Goal: Use online tool/utility: Utilize a website feature to perform a specific function

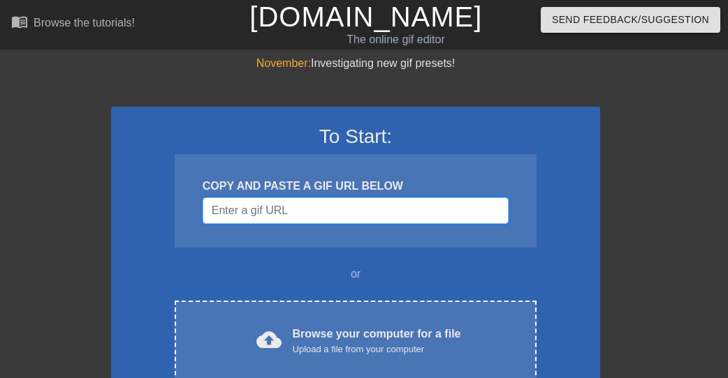
click at [286, 217] on input "Username" at bounding box center [356, 211] width 306 height 27
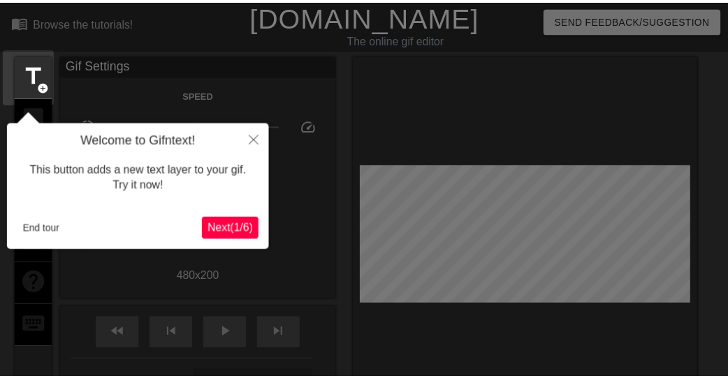
scroll to position [34, 0]
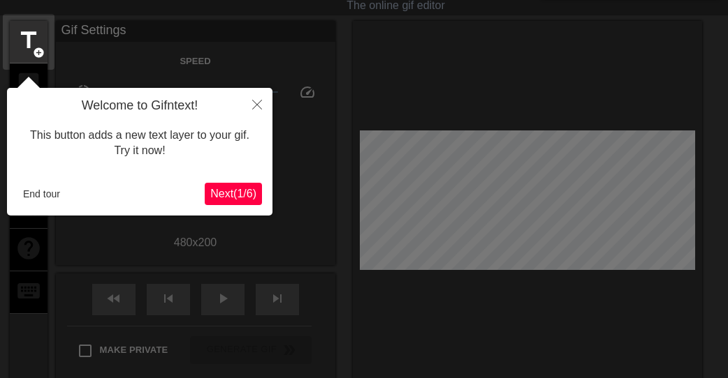
click at [233, 200] on span "Next ( 1 / 6 )" at bounding box center [233, 194] width 46 height 12
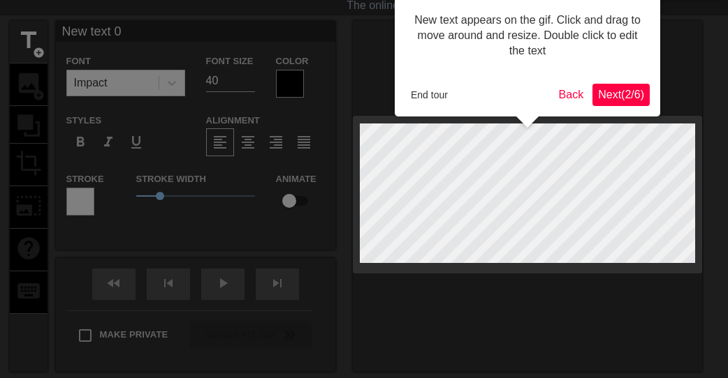
scroll to position [0, 0]
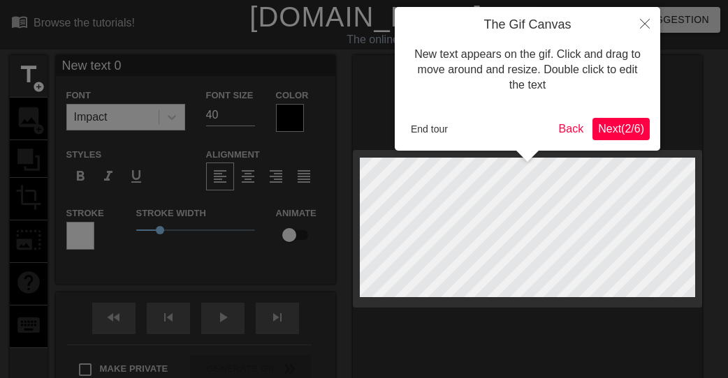
click at [633, 133] on span "Next ( 2 / 6 )" at bounding box center [621, 129] width 46 height 12
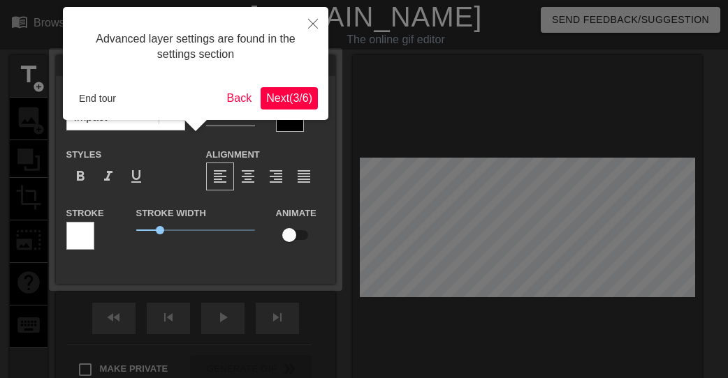
scroll to position [34, 0]
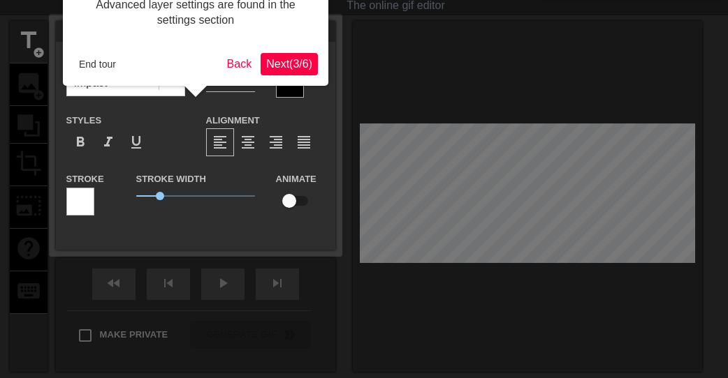
click at [305, 65] on span "Next ( 3 / 6 )" at bounding box center [289, 64] width 46 height 12
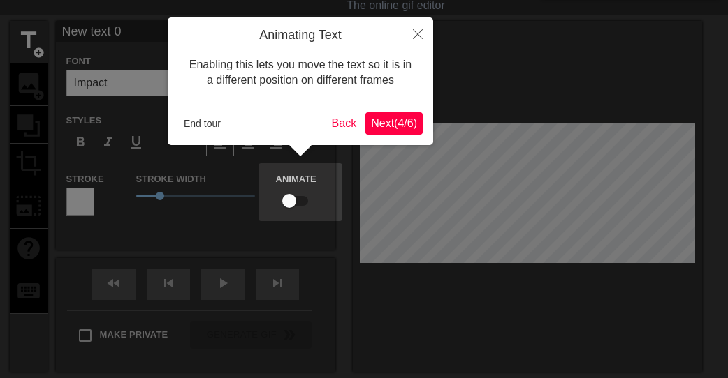
scroll to position [0, 0]
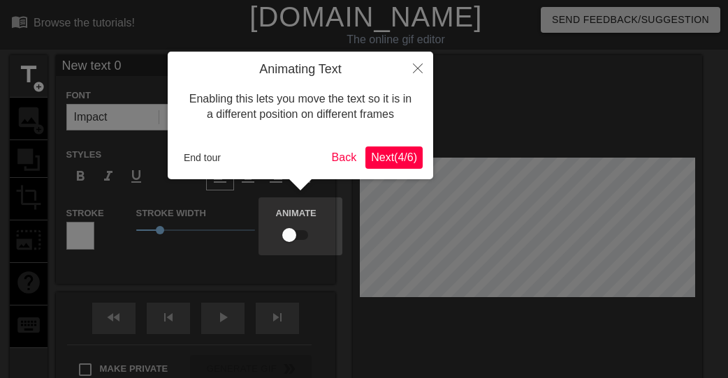
click at [400, 159] on span "Next ( 4 / 6 )" at bounding box center [394, 158] width 46 height 12
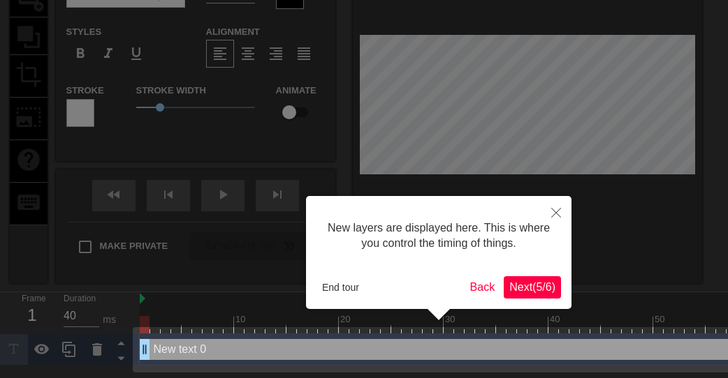
click at [545, 279] on button "Next ( 5 / 6 )" at bounding box center [531, 288] width 57 height 22
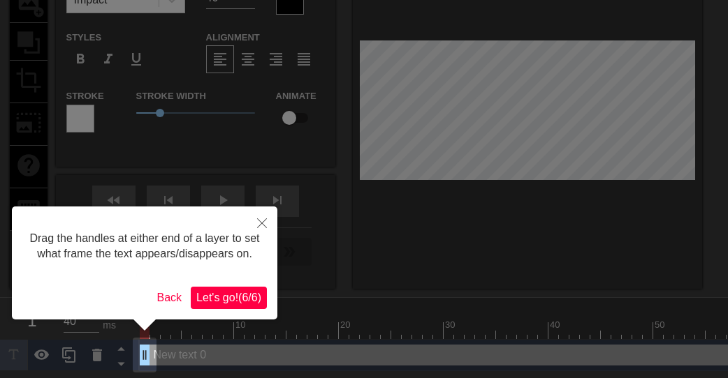
click at [232, 287] on button "Let's go! ( 6 / 6 )" at bounding box center [229, 298] width 76 height 22
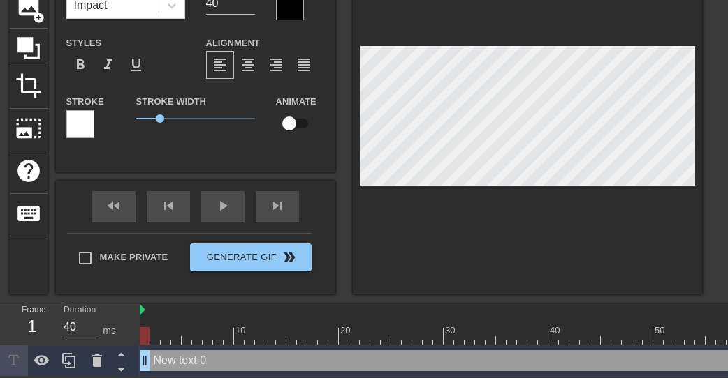
click at [287, 6] on div at bounding box center [290, 6] width 28 height 28
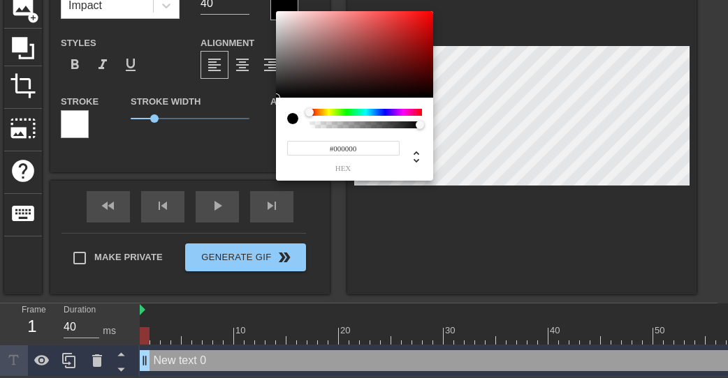
scroll to position [103, 0]
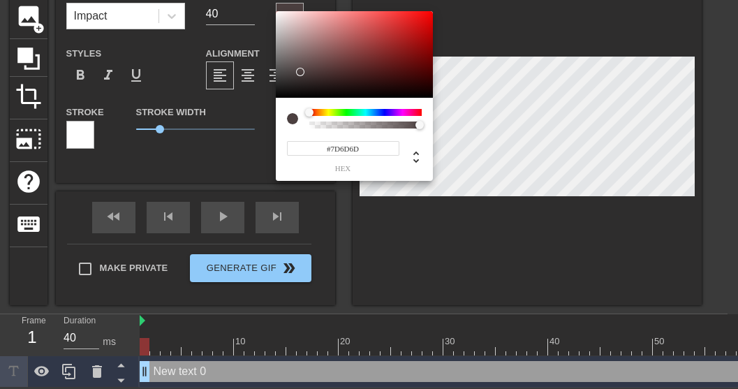
type input "#FFFFFF"
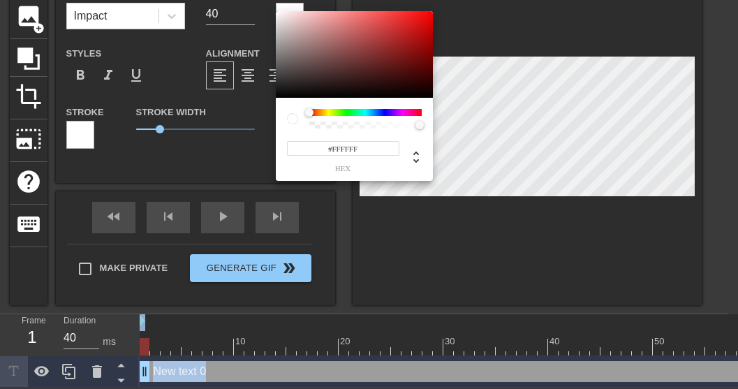
drag, startPoint x: 300, startPoint y: 68, endPoint x: 264, endPoint y: -4, distance: 80.9
click at [264, 0] on html "menu_book Browse the tutorials! [DOMAIN_NAME] The online gif editor Send Feedba…" at bounding box center [369, 143] width 738 height 489
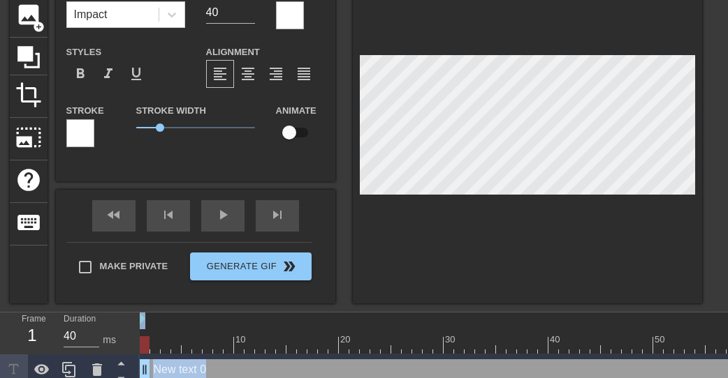
click at [67, 133] on div at bounding box center [80, 133] width 28 height 28
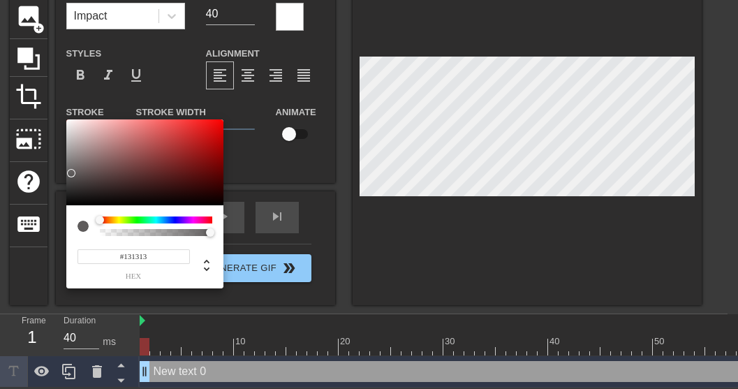
type input "#000000"
drag, startPoint x: 101, startPoint y: 175, endPoint x: 41, endPoint y: 209, distance: 69.7
click at [41, 209] on div "#000000 hex" at bounding box center [369, 194] width 738 height 389
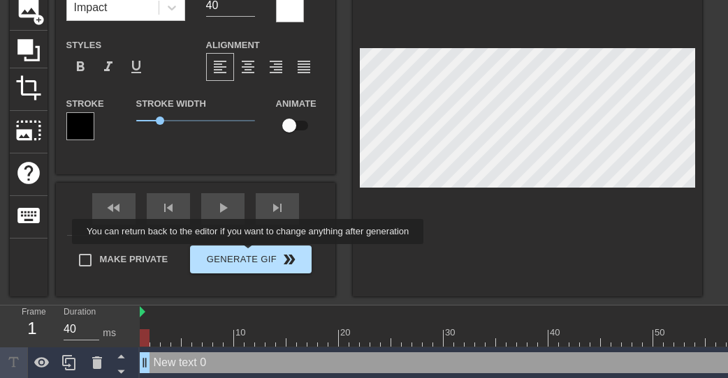
scroll to position [113, 0]
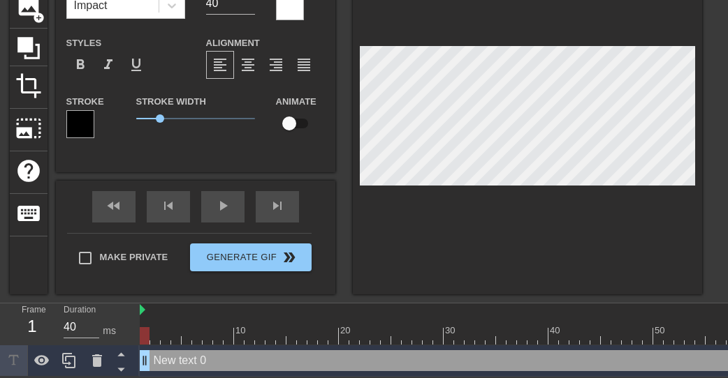
click at [302, 122] on input "checkbox" at bounding box center [289, 123] width 80 height 27
checkbox input "true"
type input "M"
type textarea "M"
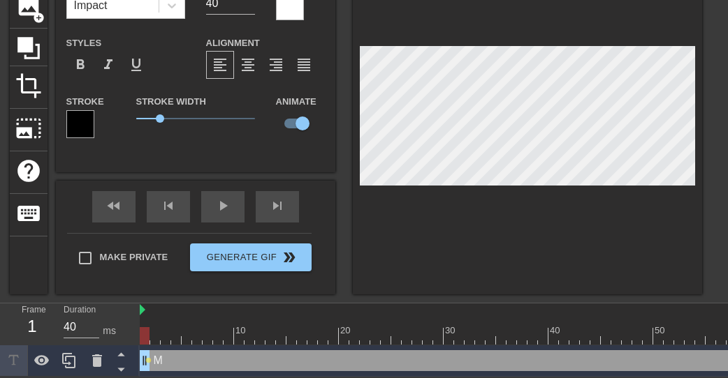
type input "Ma"
type textarea "Ma"
type input "Mai"
type textarea "Mai"
type input "Mail"
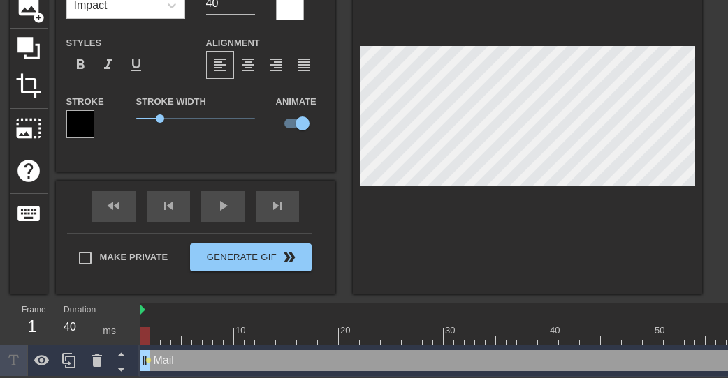
type textarea "Mail"
type input "Mails"
type textarea "Mails"
type input "Mails"
type textarea "Mails"
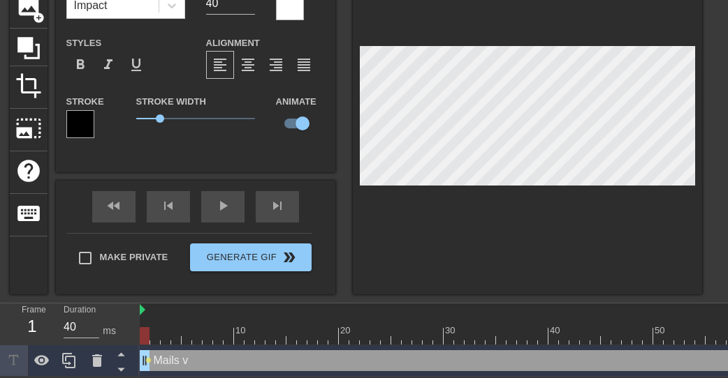
type input "Mails v"
type textarea "Mails v"
type input "Mails va"
type textarea "Mails va"
type input "Mails van"
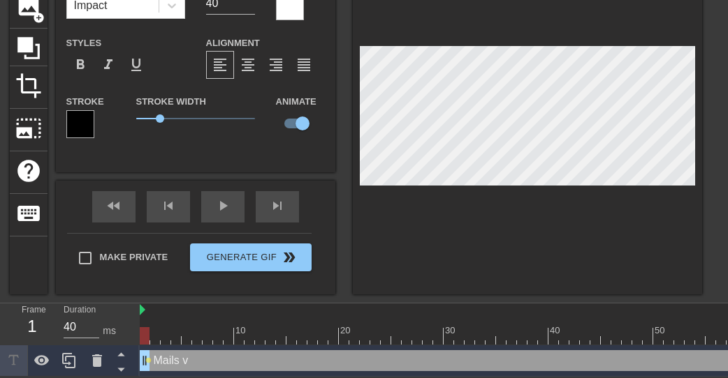
type textarea "Mails van"
type input "Mails van"
type textarea "Mails van"
type input "Mails van T"
type textarea "Mails van T"
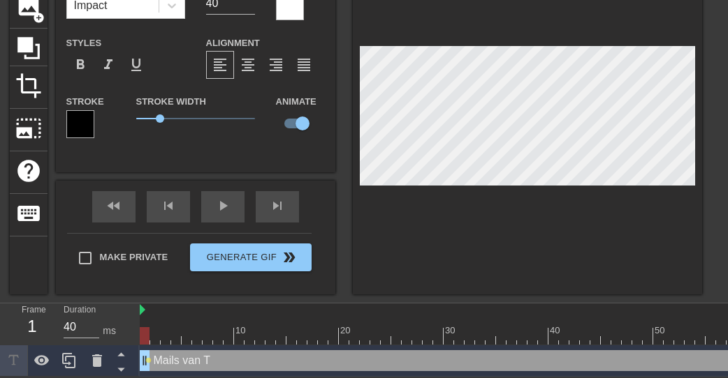
type input "Mails van"
type textarea "Mails van"
type input "Mails van V"
type textarea "Mails van V"
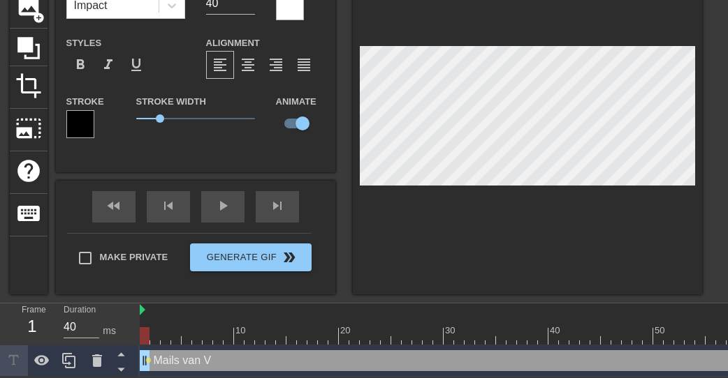
type input "Mails van"
type textarea "Mails van"
type input "Mails van d"
type textarea "Mails van d"
type input "Mails van de"
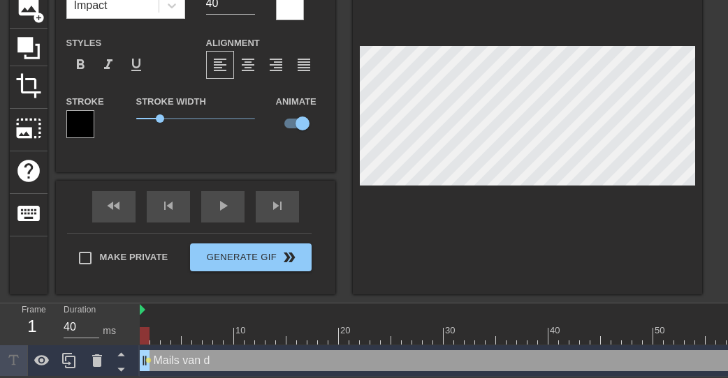
type textarea "Mails van de"
type input "Mails van der"
type textarea "Mails van der"
type input "Mails van der"
type textarea "Mails van der"
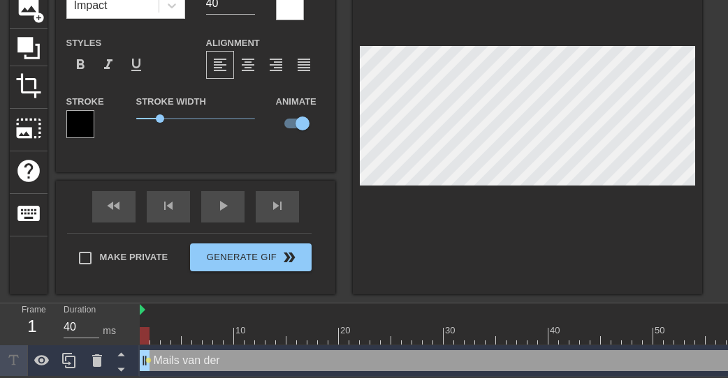
type input "Mails van der W"
type textarea "Mails van der W"
type input "Mails [PERSON_NAME]"
type textarea "Mails [PERSON_NAME]"
type input "Mails van der Wul"
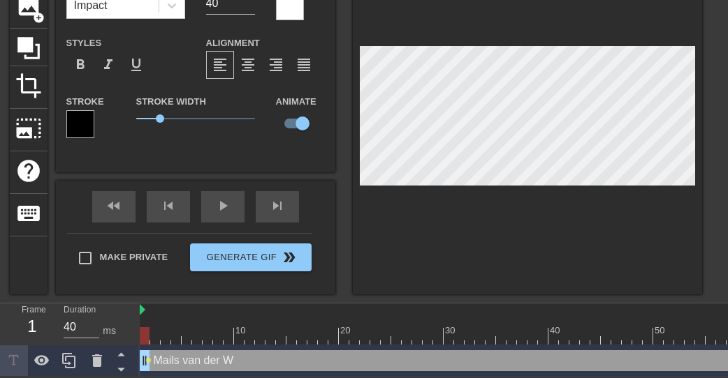
type textarea "Mails van der Wul"
type input "Mails van der Wulp"
type textarea "Mails van der Wulp"
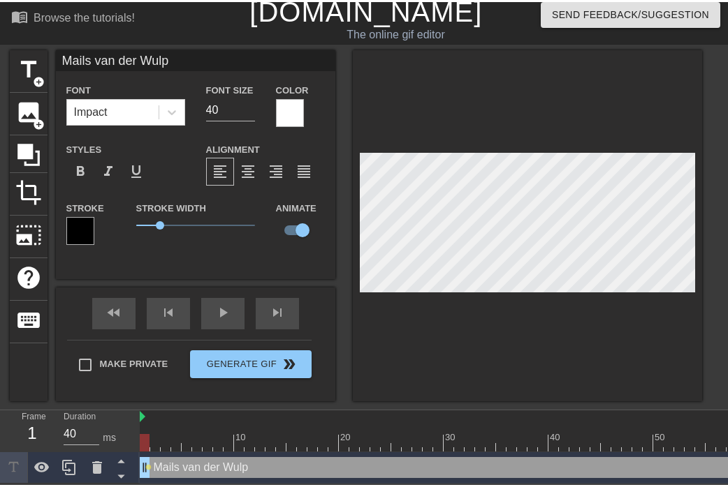
scroll to position [4, 0]
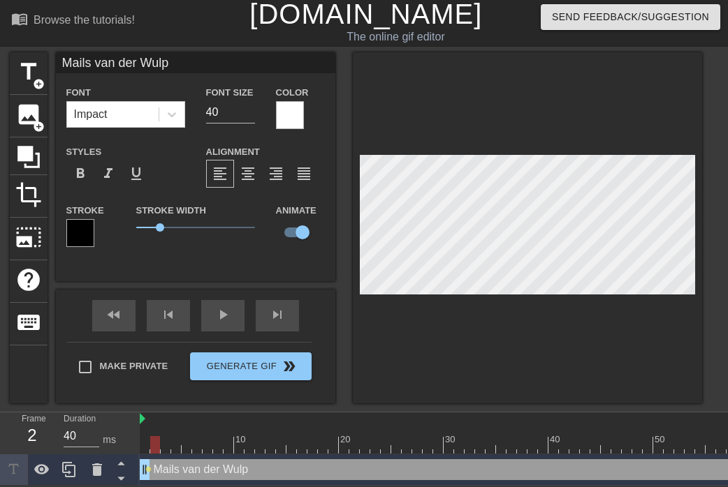
click at [153, 443] on div at bounding box center [742, 444] width 1205 height 17
click at [178, 445] on div at bounding box center [742, 444] width 1205 height 17
click at [207, 442] on div at bounding box center [742, 444] width 1205 height 17
click at [228, 446] on div at bounding box center [742, 444] width 1205 height 17
click at [265, 444] on div at bounding box center [742, 444] width 1205 height 17
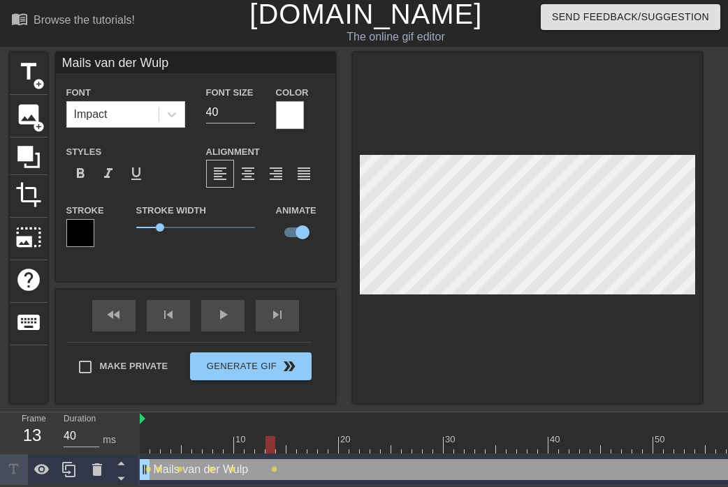
click at [297, 443] on div at bounding box center [742, 444] width 1205 height 17
click at [335, 441] on div at bounding box center [742, 444] width 1205 height 17
click at [376, 439] on div at bounding box center [742, 444] width 1205 height 17
click at [398, 442] on div at bounding box center [742, 444] width 1205 height 17
click at [415, 436] on div at bounding box center [742, 444] width 1205 height 17
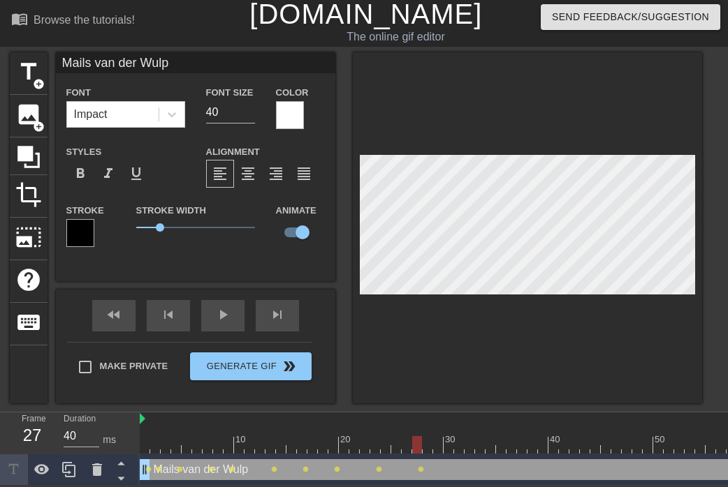
click at [455, 442] on div at bounding box center [742, 444] width 1205 height 17
click at [483, 439] on div at bounding box center [742, 444] width 1205 height 17
click at [511, 443] on div at bounding box center [742, 444] width 1205 height 17
click at [552, 437] on div at bounding box center [742, 444] width 1205 height 17
click at [594, 446] on div at bounding box center [742, 444] width 1205 height 17
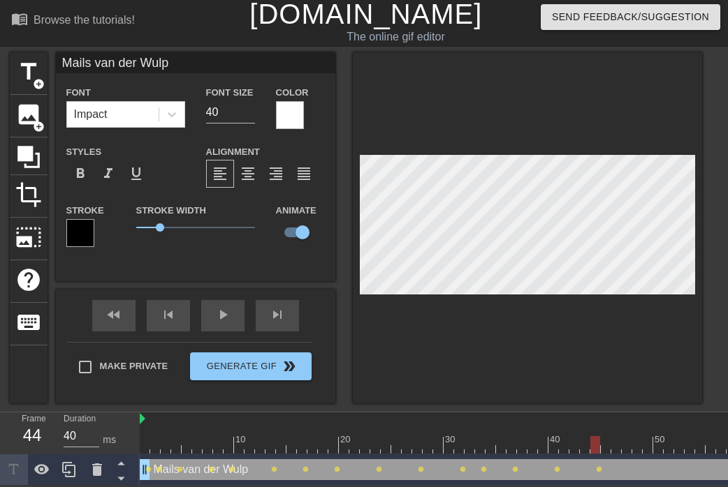
click at [636, 443] on div at bounding box center [742, 444] width 1205 height 17
click at [679, 442] on div at bounding box center [742, 444] width 1205 height 17
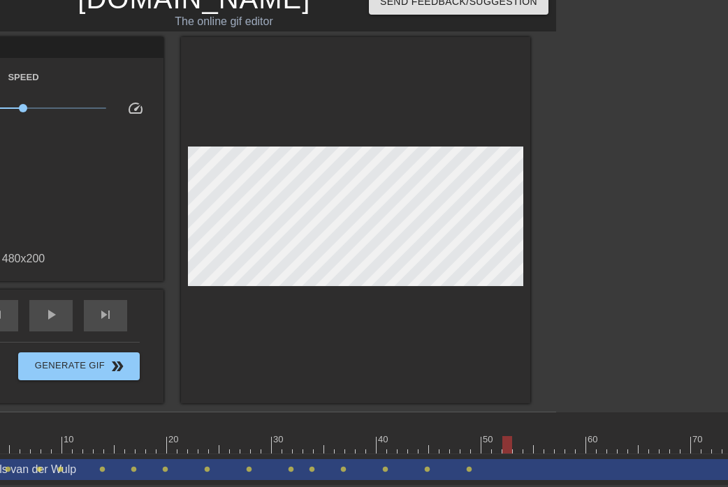
scroll to position [18, 320]
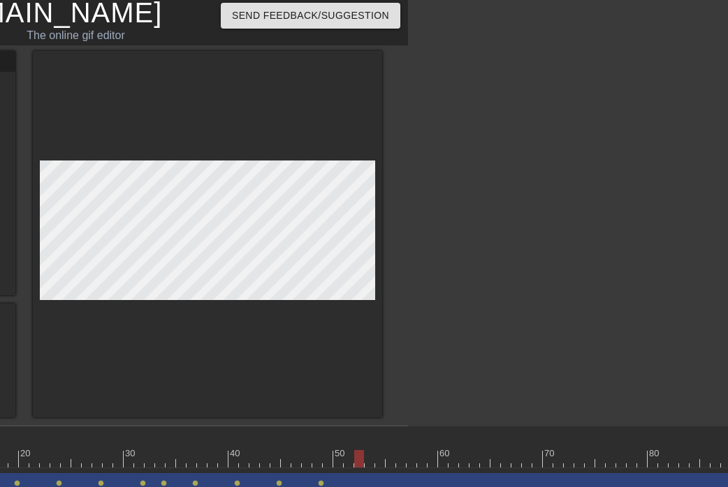
click at [199, 152] on div at bounding box center [207, 234] width 349 height 367
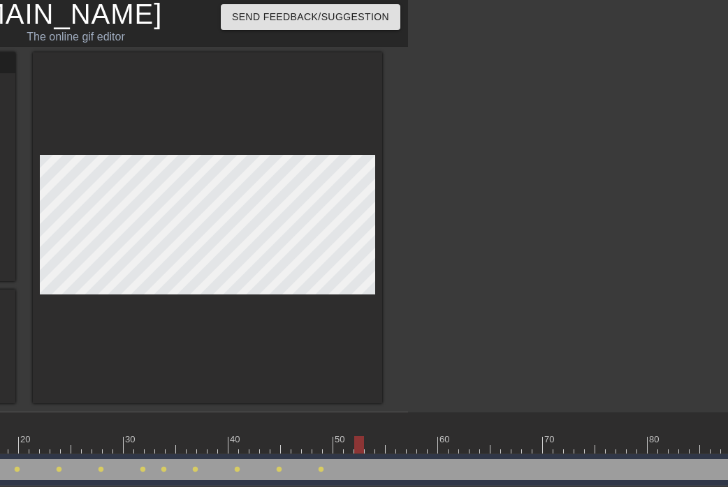
scroll to position [4, 320]
click at [399, 439] on div at bounding box center [422, 444] width 1205 height 17
click at [448, 446] on div at bounding box center [422, 444] width 1205 height 17
click at [488, 444] on div at bounding box center [422, 444] width 1205 height 17
click at [526, 444] on div at bounding box center [422, 444] width 1205 height 17
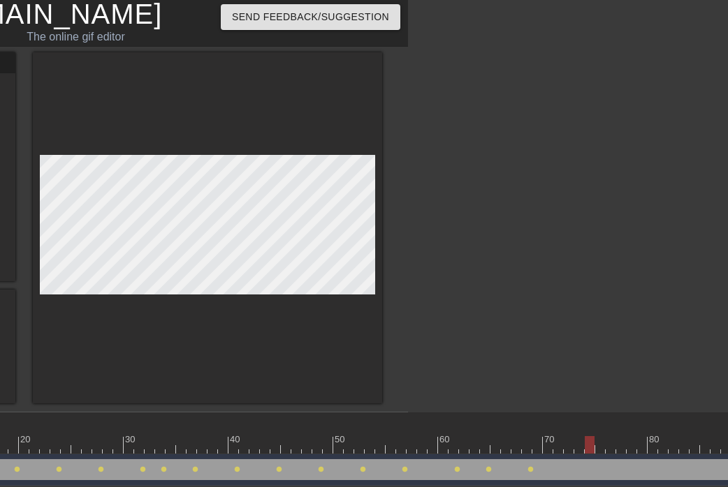
click at [589, 448] on div at bounding box center [422, 444] width 1205 height 17
click at [637, 439] on div at bounding box center [422, 444] width 1205 height 17
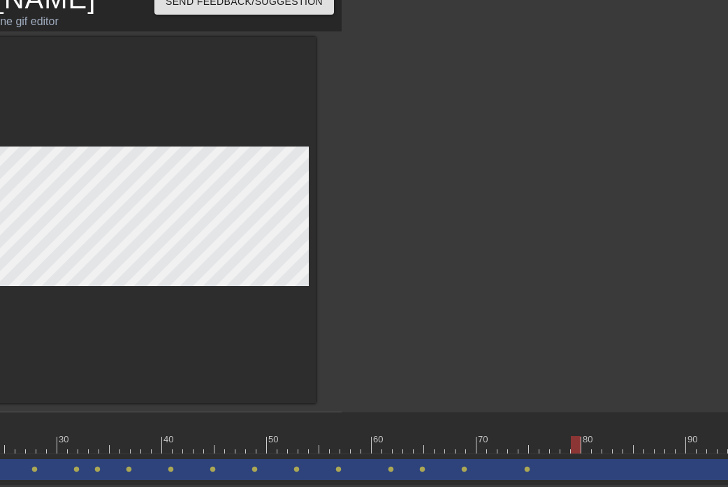
scroll to position [18, 388]
click at [601, 444] on div at bounding box center [354, 444] width 1205 height 17
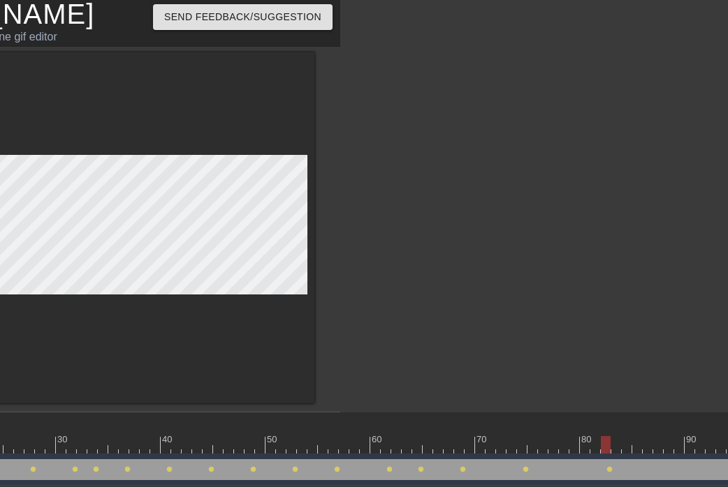
click at [658, 441] on div at bounding box center [354, 444] width 1205 height 17
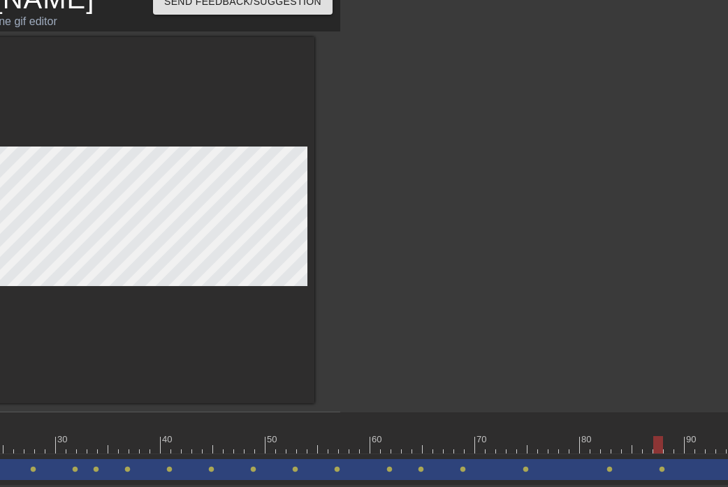
drag, startPoint x: 493, startPoint y: 485, endPoint x: 582, endPoint y: 490, distance: 89.5
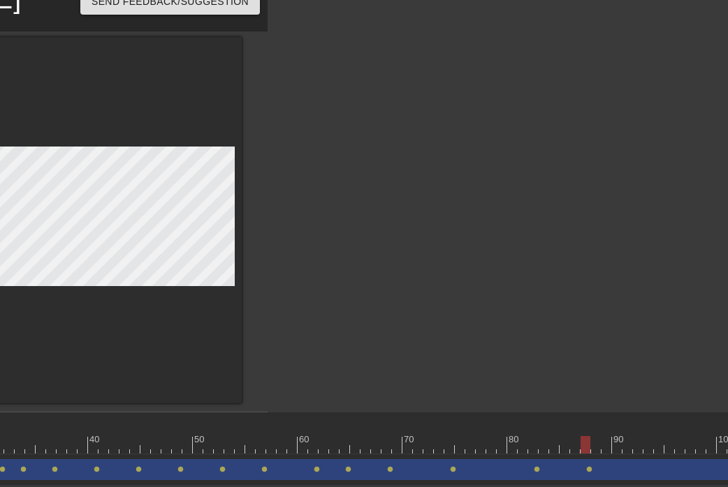
scroll to position [18, 479]
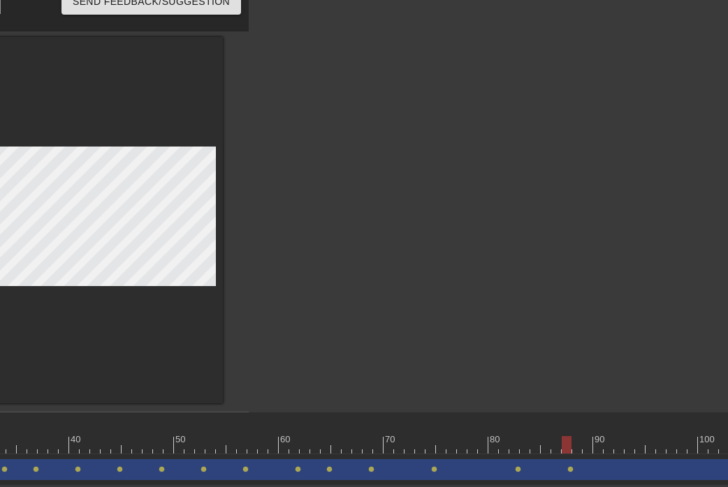
click at [636, 443] on div at bounding box center [263, 444] width 1205 height 17
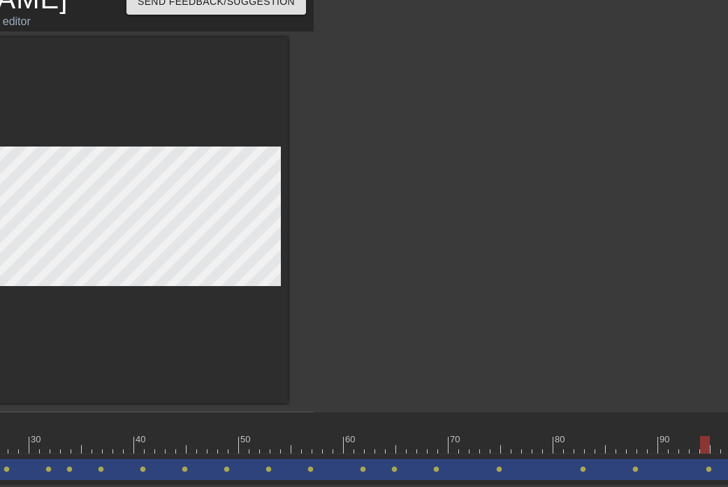
scroll to position [18, 451]
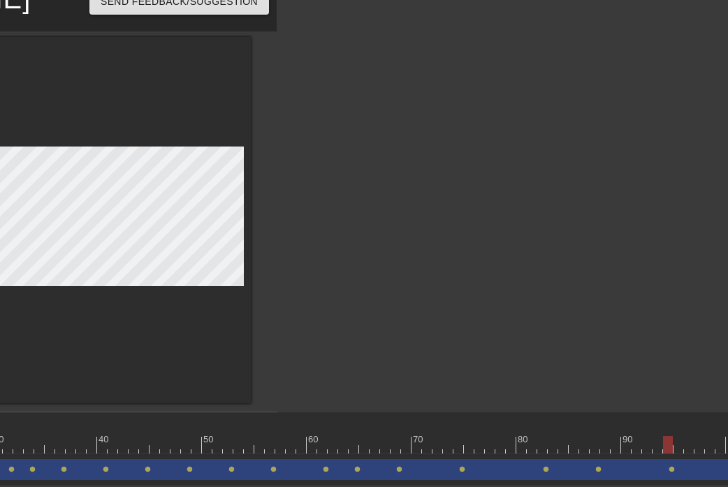
click at [718, 443] on div at bounding box center [291, 444] width 1205 height 17
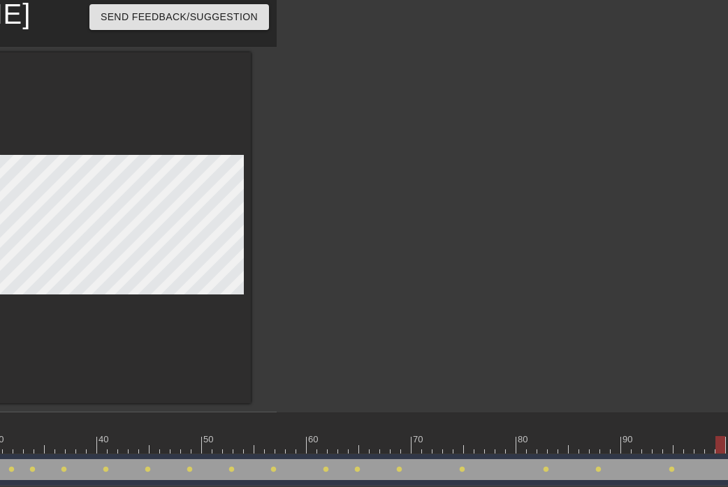
click at [676, 446] on div at bounding box center [291, 444] width 1205 height 17
click at [687, 442] on div at bounding box center [291, 444] width 1205 height 17
click at [700, 445] on div at bounding box center [291, 444] width 1205 height 17
click at [711, 451] on div at bounding box center [291, 444] width 1205 height 17
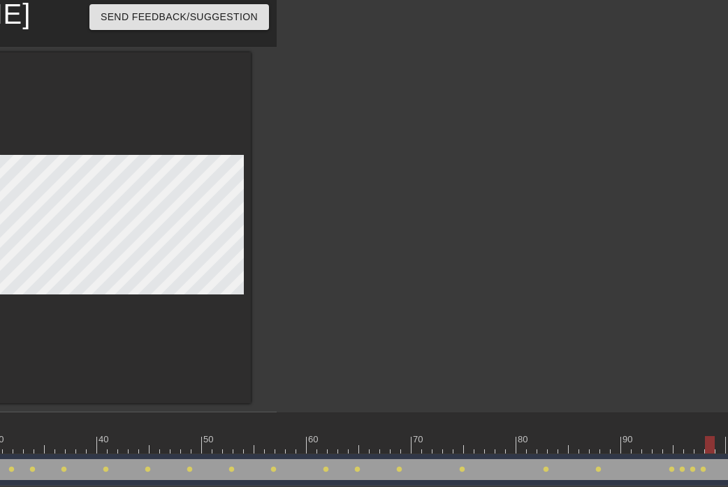
scroll to position [2, 2]
click at [164, 313] on div at bounding box center [76, 227] width 349 height 351
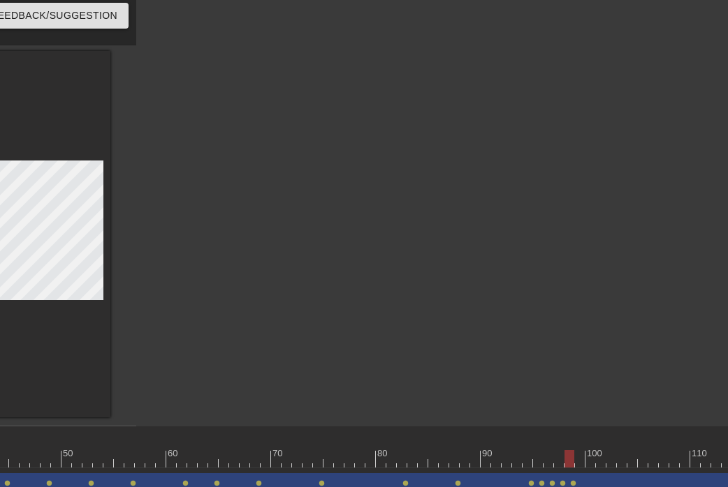
scroll to position [4, 594]
drag, startPoint x: 584, startPoint y: 457, endPoint x: 574, endPoint y: 481, distance: 25.7
click at [582, 465] on div at bounding box center [147, 458] width 1205 height 17
click at [592, 467] on div "10 20 30 40 50 60 70 80 90 100 110" at bounding box center [147, 448] width 1205 height 42
click at [587, 467] on div "10 20 30 40 50 60 70 80 90 100 110" at bounding box center [147, 448] width 1205 height 42
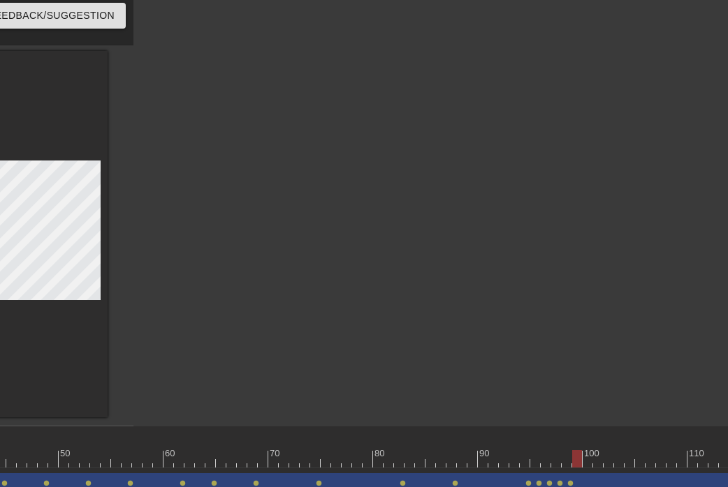
click at [587, 464] on div at bounding box center [147, 458] width 1205 height 17
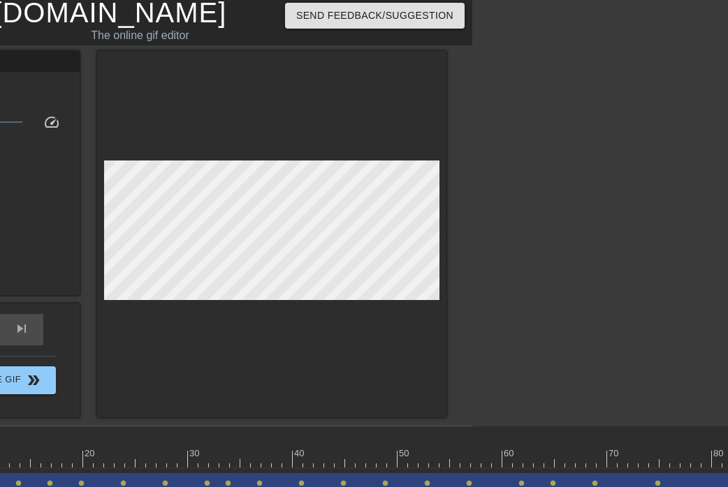
scroll to position [4, 222]
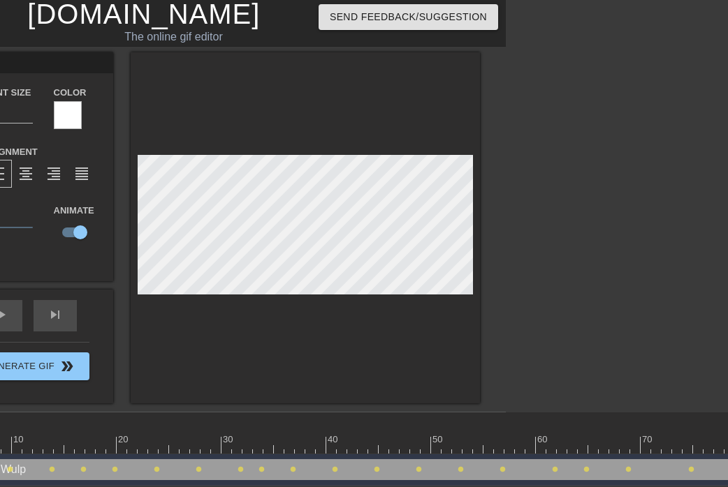
click at [101, 268] on div "title add_circle image add_circle crop photo_size_select_large help keyboard Ma…" at bounding box center [134, 227] width 692 height 351
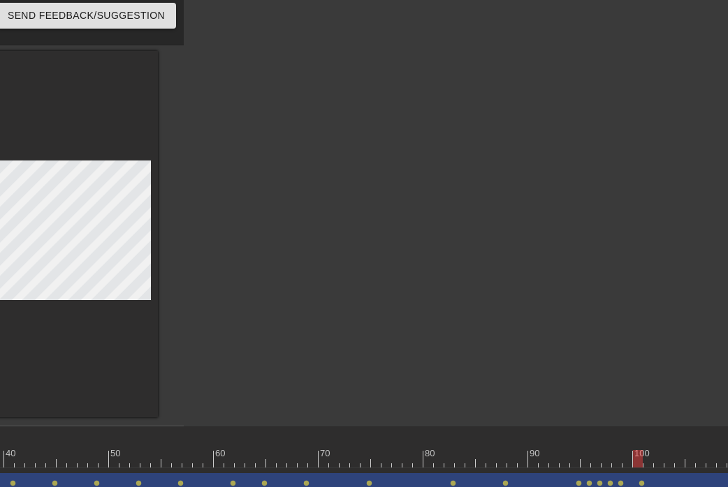
scroll to position [4, 620]
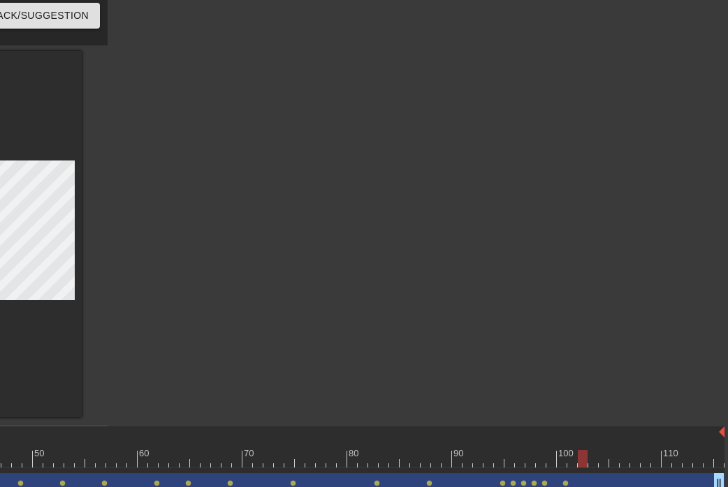
click at [582, 455] on div at bounding box center [122, 458] width 1205 height 17
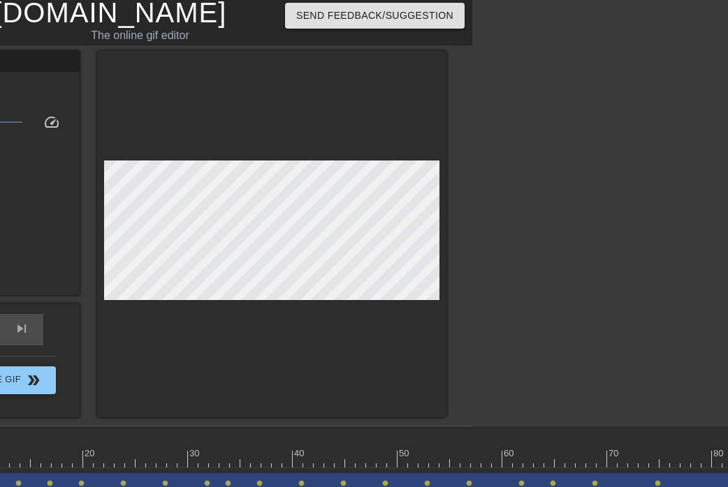
scroll to position [4, 183]
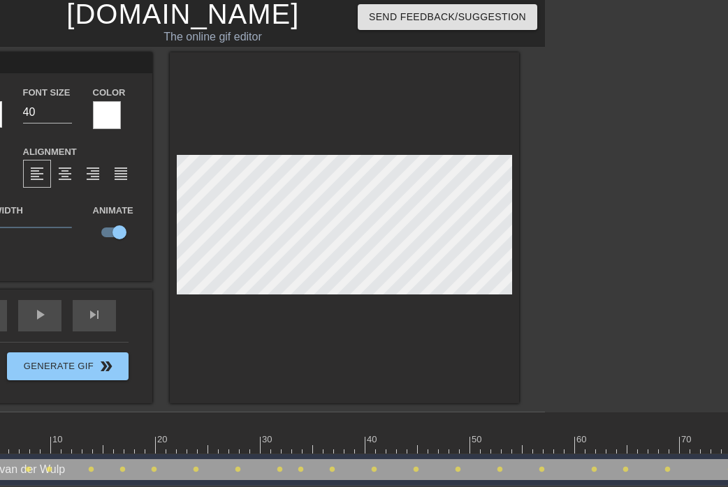
click at [0, 348] on html "menu_book Browse the tutorials! [DOMAIN_NAME] The online gif editor Send Feedba…" at bounding box center [181, 241] width 728 height 489
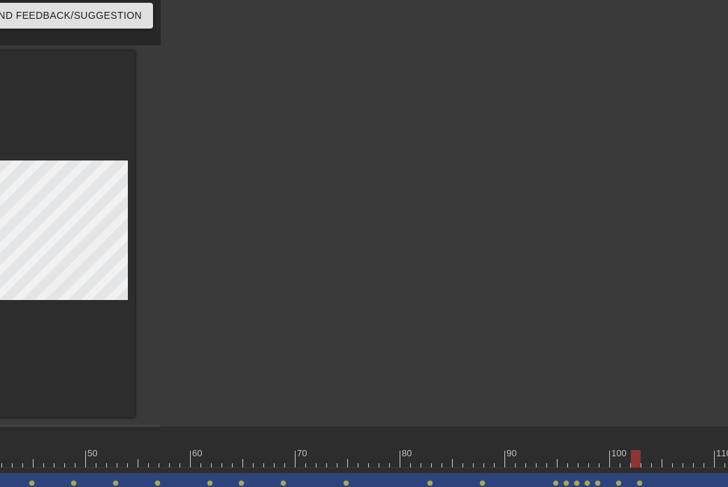
scroll to position [4, 620]
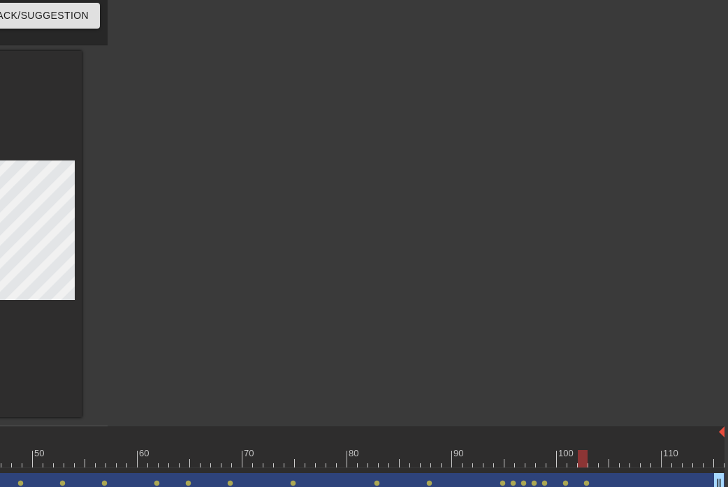
click at [612, 457] on div at bounding box center [122, 458] width 1205 height 17
click at [654, 457] on div at bounding box center [122, 458] width 1205 height 17
click at [688, 457] on div at bounding box center [122, 458] width 1205 height 17
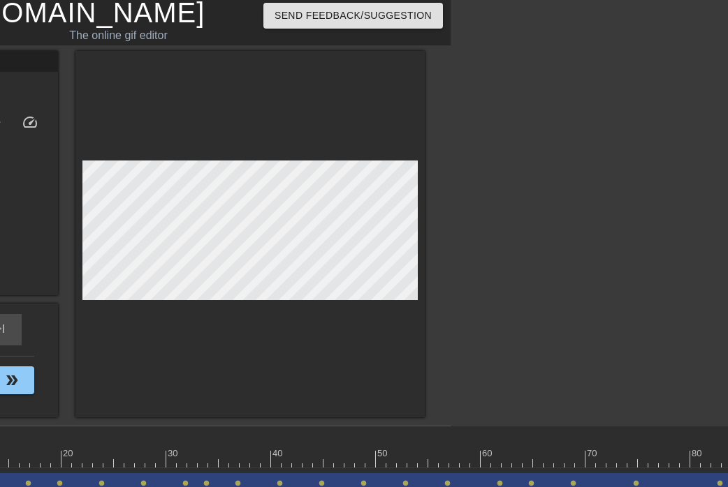
scroll to position [4, 271]
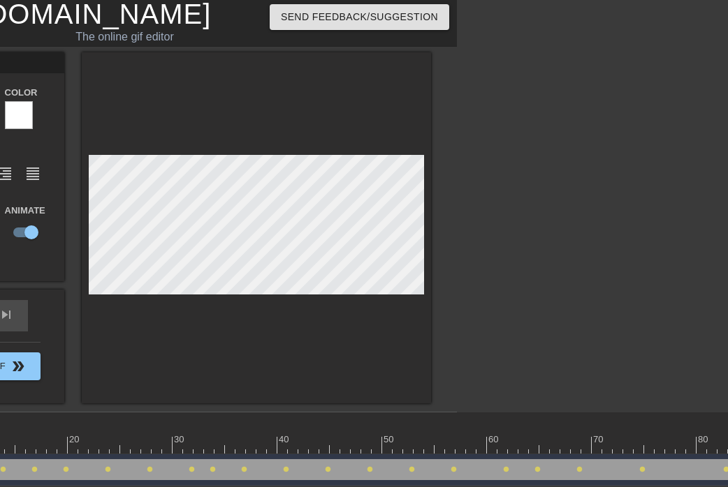
click at [301, 295] on div at bounding box center [256, 227] width 349 height 351
click at [284, 406] on div "menu_book Browse the tutorials! [DOMAIN_NAME] The online gif editor Send Feedba…" at bounding box center [93, 241] width 728 height 489
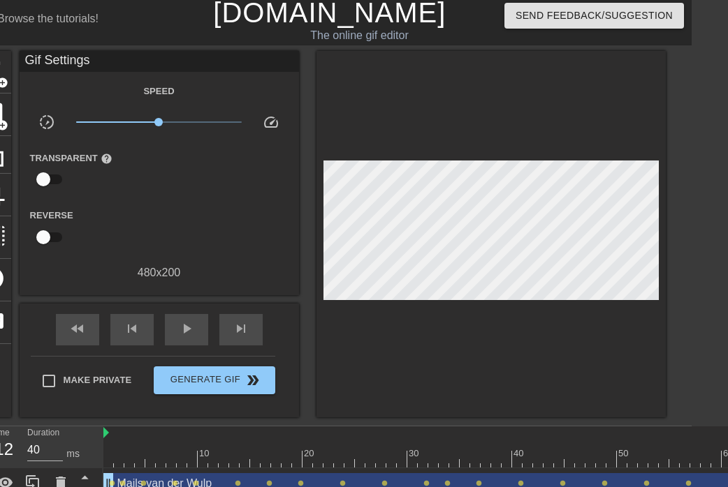
scroll to position [4, 34]
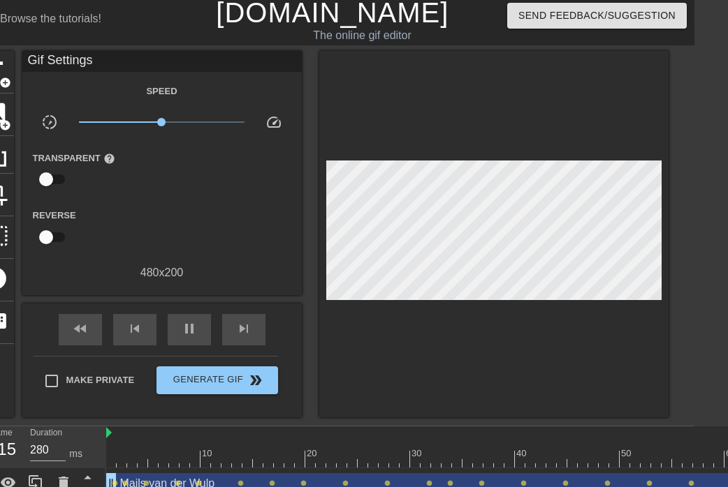
type input "40"
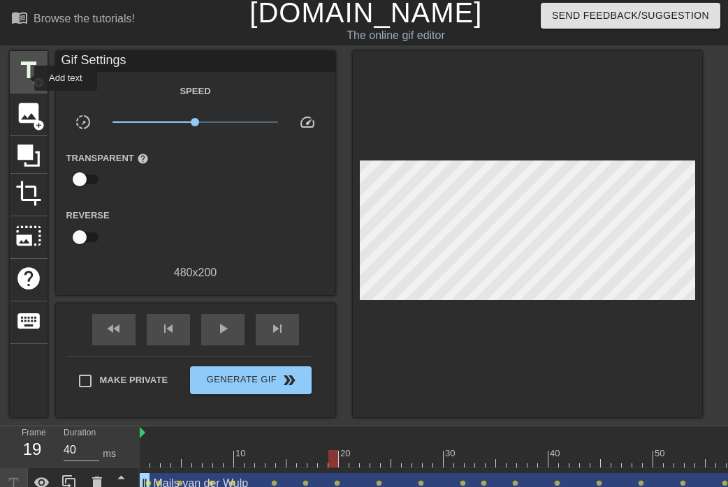
click at [25, 78] on span "title" at bounding box center [28, 70] width 27 height 27
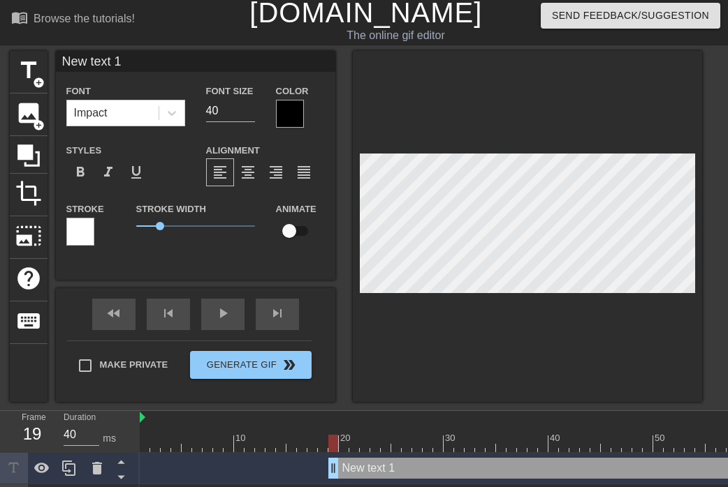
scroll to position [2, 3]
type input "M"
type textarea "M"
type input "M3"
type textarea "M3"
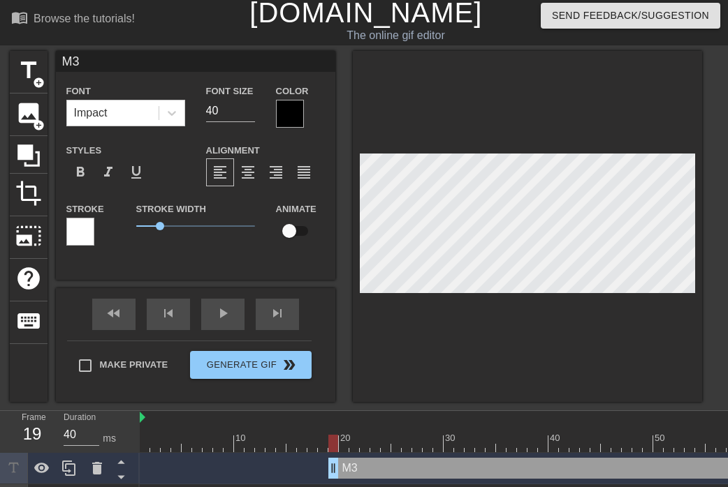
type input "M36"
type textarea "M36"
type input "M365"
type textarea "M365"
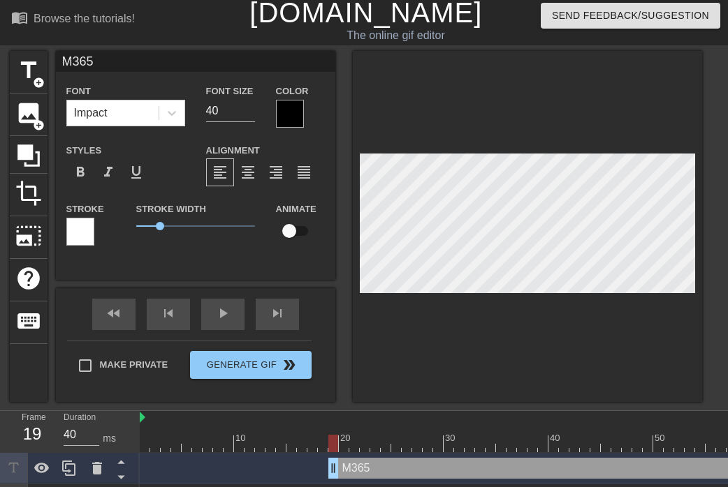
type input "M365"
type textarea "M365"
type input "M365 t"
type textarea "M365 t"
type input "M365 te"
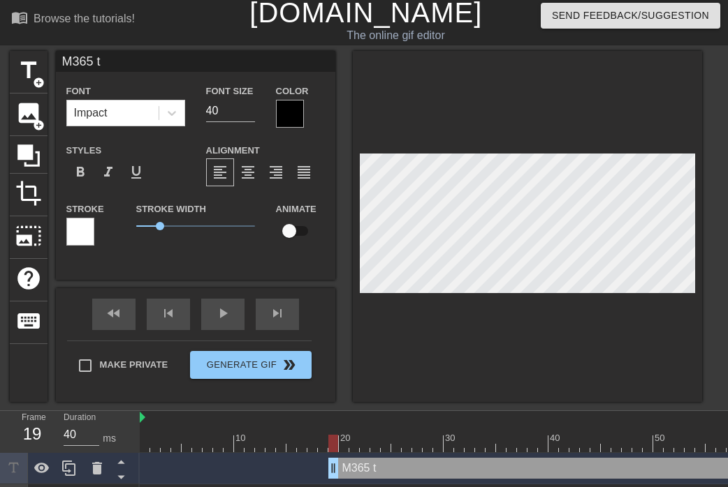
type textarea "M365 te"
type input "M365 tea"
type textarea "M365 tea"
type input "M365 te"
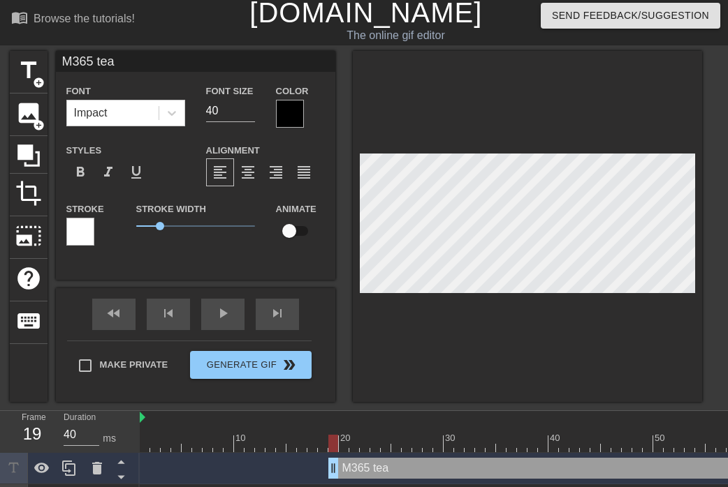
type textarea "M365 te"
type input "M365 t"
type textarea "M365 t"
type input "M365"
type textarea "M365"
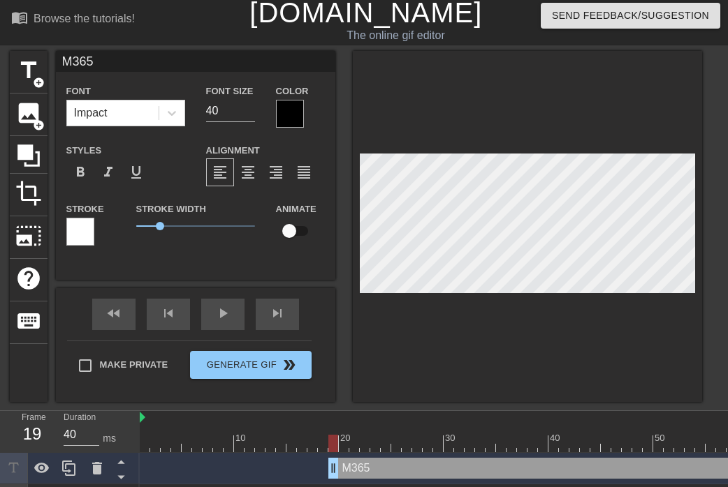
type input "M365 T"
type textarea "M365 T"
type input "M365 Te"
type textarea "M365 Te"
type input "M365 Tea"
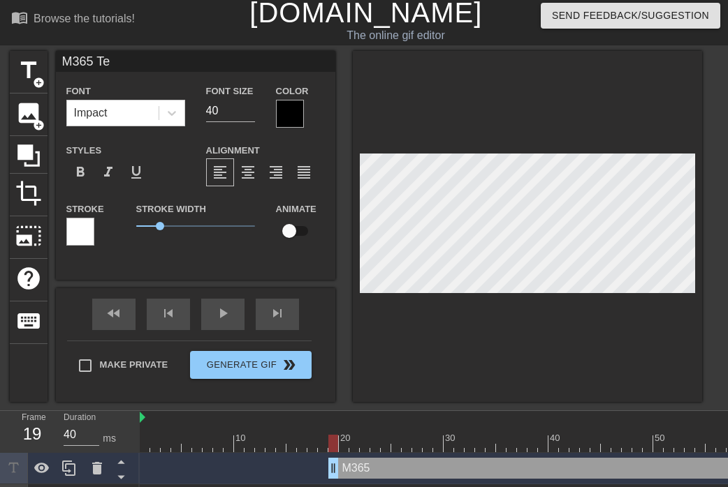
type textarea "M365 Tea"
type input "M365 Team"
type textarea "M365 Team"
click at [284, 106] on div at bounding box center [290, 114] width 28 height 28
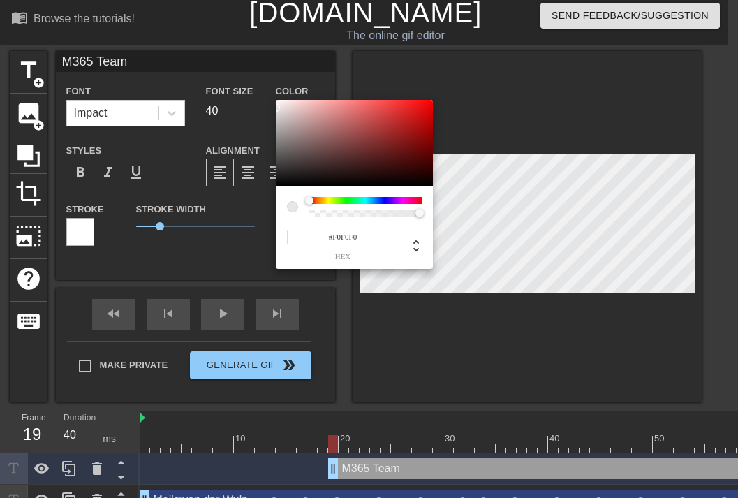
type input "#FFFFFF"
drag, startPoint x: 292, startPoint y: 150, endPoint x: 263, endPoint y: 107, distance: 52.3
click at [269, 96] on div "#FFFFFF hex" at bounding box center [369, 249] width 738 height 498
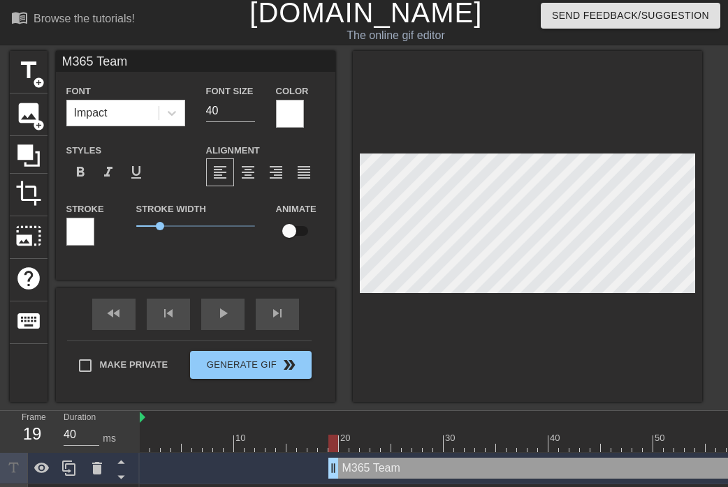
click at [81, 230] on div at bounding box center [80, 232] width 28 height 28
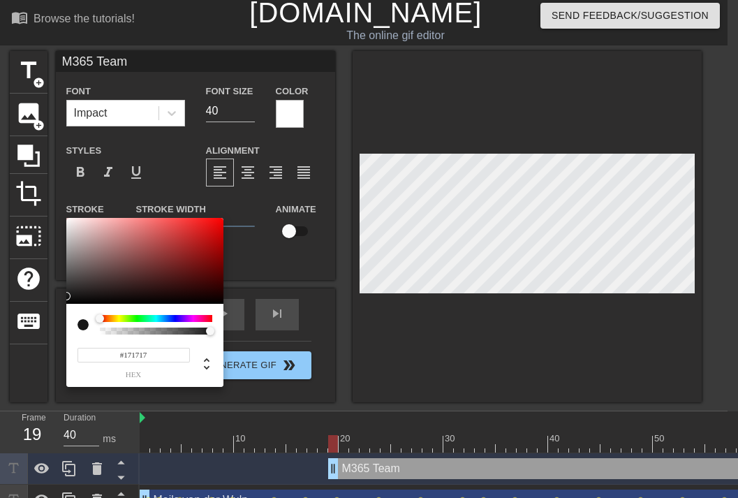
type input "#000000"
drag, startPoint x: 94, startPoint y: 246, endPoint x: 297, endPoint y: 348, distance: 227.7
click at [68, 337] on div "#000000 hex" at bounding box center [144, 303] width 157 height 170
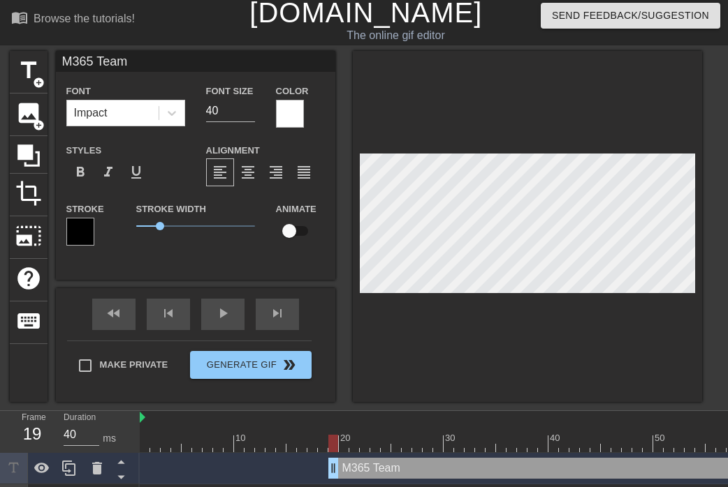
click at [510, 333] on div at bounding box center [527, 226] width 349 height 351
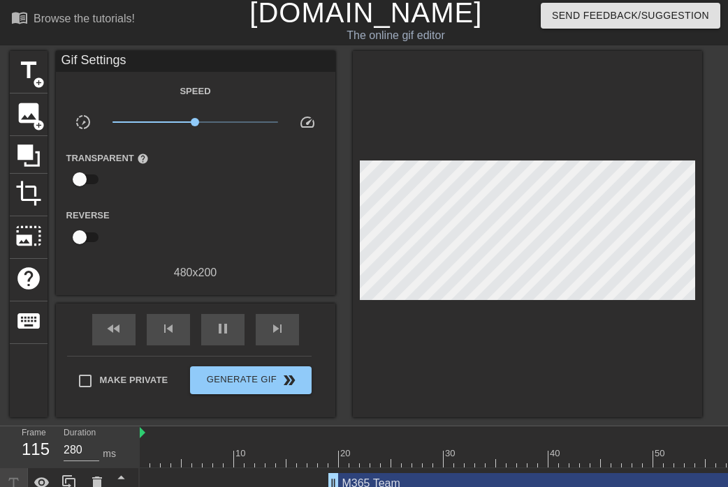
type input "40"
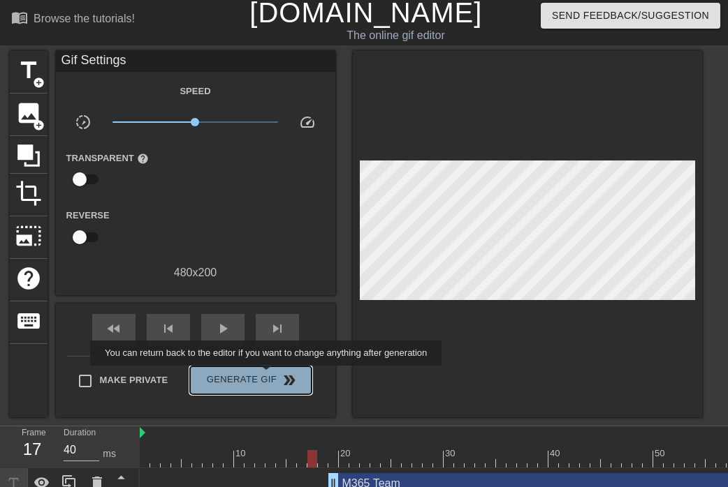
click at [267, 376] on span "Generate Gif double_arrow" at bounding box center [251, 380] width 110 height 17
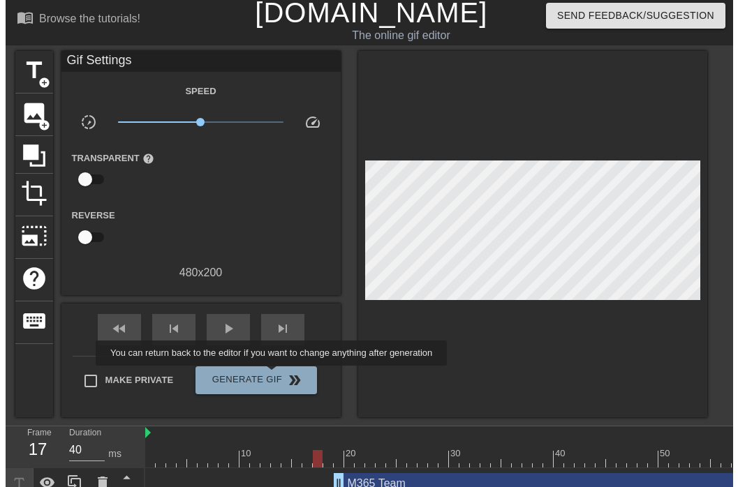
scroll to position [0, 0]
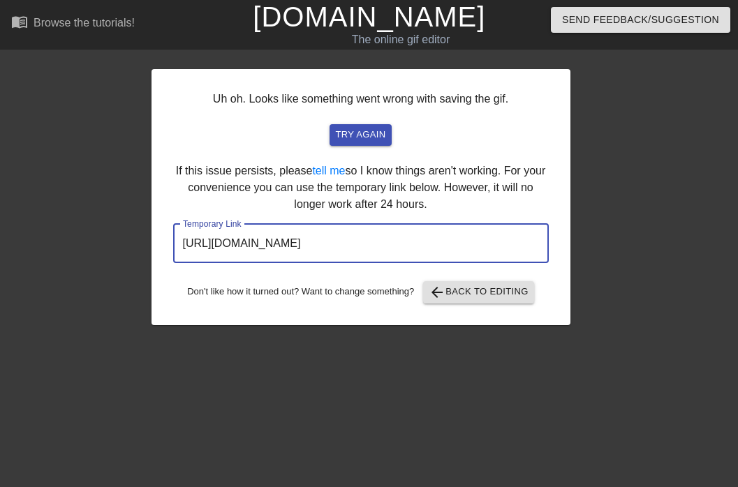
click at [422, 249] on input "[URL][DOMAIN_NAME]" at bounding box center [361, 243] width 376 height 39
